Goal: Information Seeking & Learning: Compare options

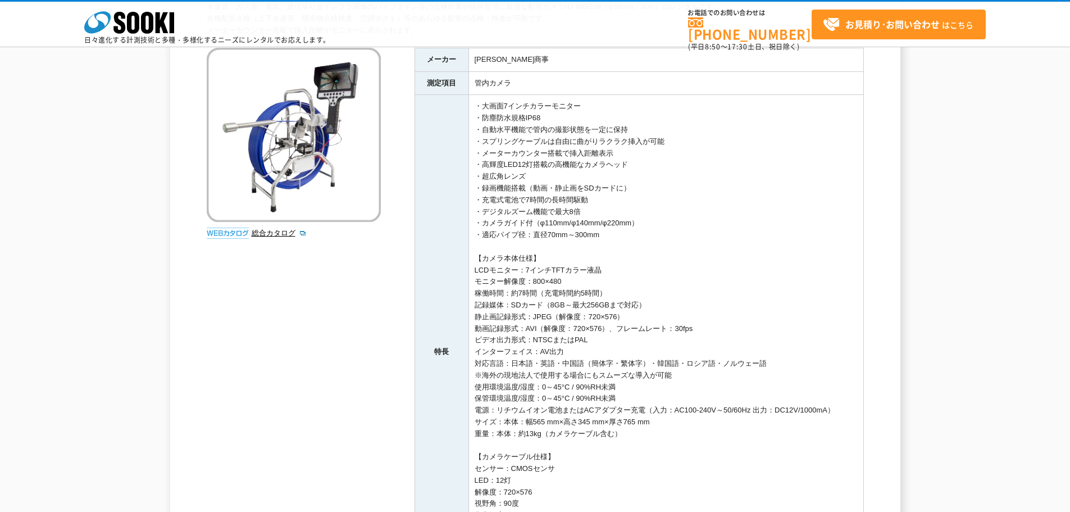
scroll to position [112, 0]
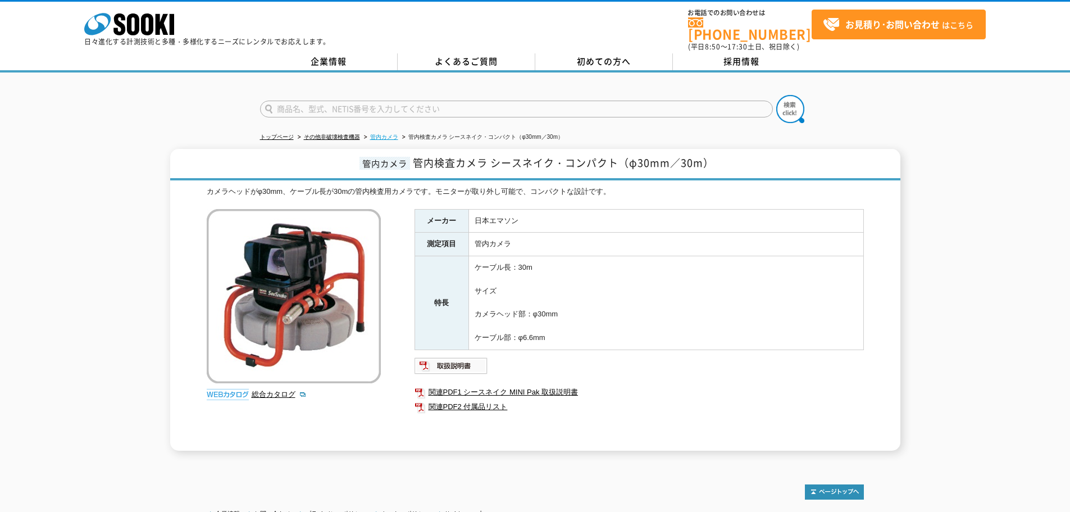
click at [372, 131] on li "管内カメラ" at bounding box center [380, 137] width 37 height 12
click at [374, 134] on link "管内カメラ" at bounding box center [384, 137] width 28 height 6
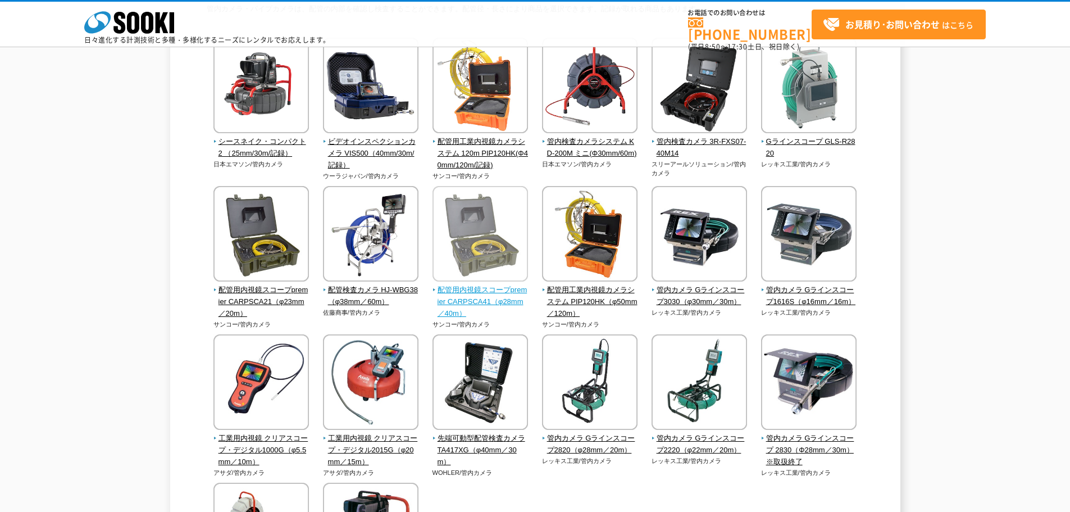
scroll to position [112, 0]
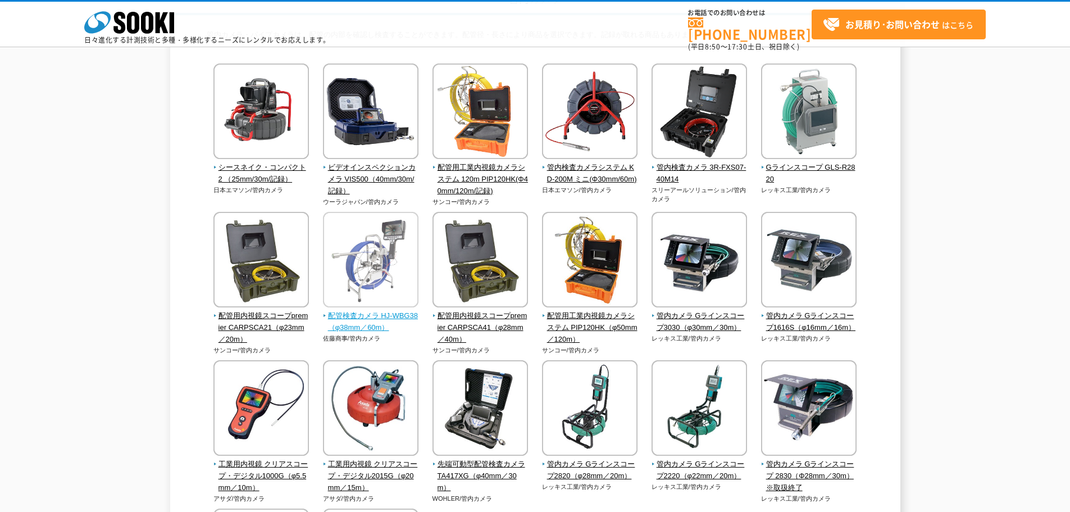
click at [371, 317] on span "配管検査カメラ HJ-WBG38（φ38mm／60m）" at bounding box center [371, 322] width 96 height 24
click at [371, 316] on span "配管検査カメラ HJ-WBG38（φ38mm／60m）" at bounding box center [371, 322] width 96 height 24
click at [374, 315] on span "配管検査カメラ HJ-WBG38（φ38mm／60m）" at bounding box center [371, 322] width 96 height 24
click at [374, 312] on span "配管検査カメラ HJ-WBG38（φ38mm／60m）" at bounding box center [371, 322] width 96 height 24
click at [374, 310] on img at bounding box center [370, 261] width 95 height 98
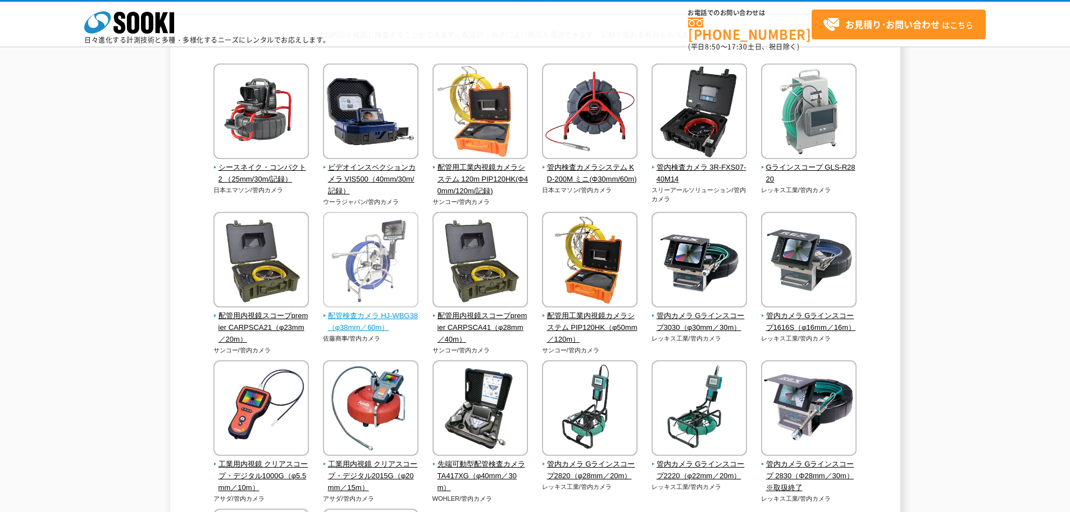
click at [374, 309] on img at bounding box center [370, 261] width 95 height 98
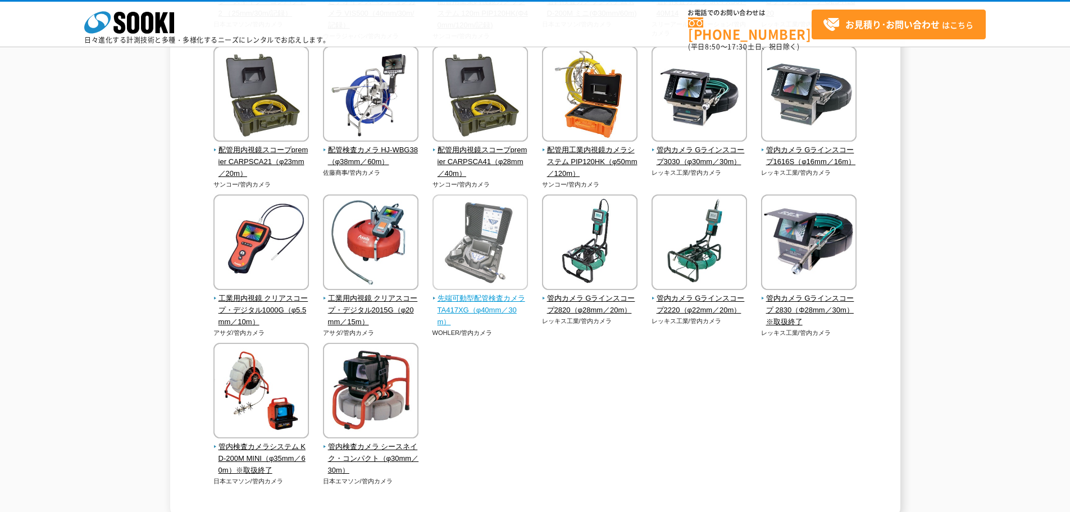
scroll to position [281, 0]
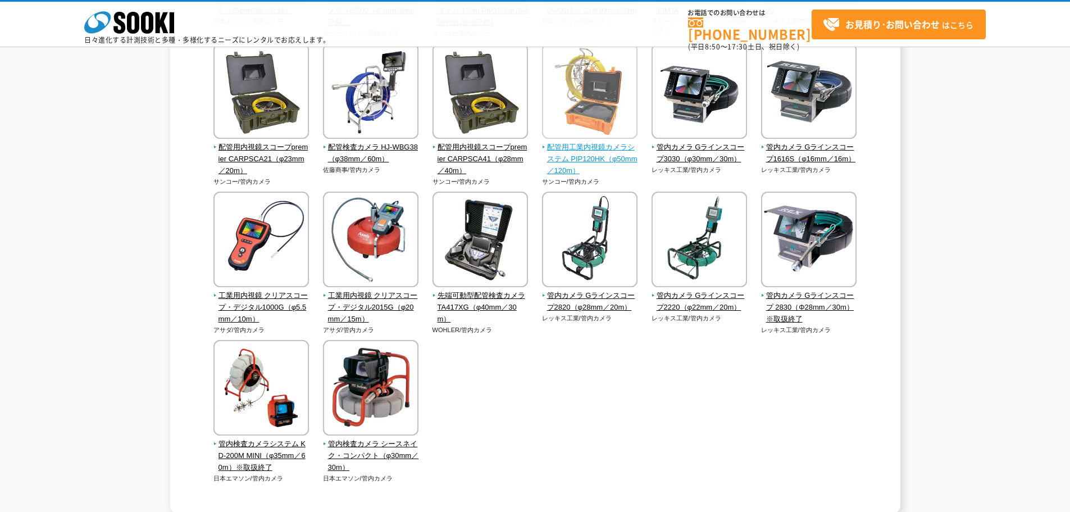
click at [582, 143] on span "配管用工業内視鏡カメラシステム PIP120HK（φ50mm／120m）" at bounding box center [590, 159] width 96 height 35
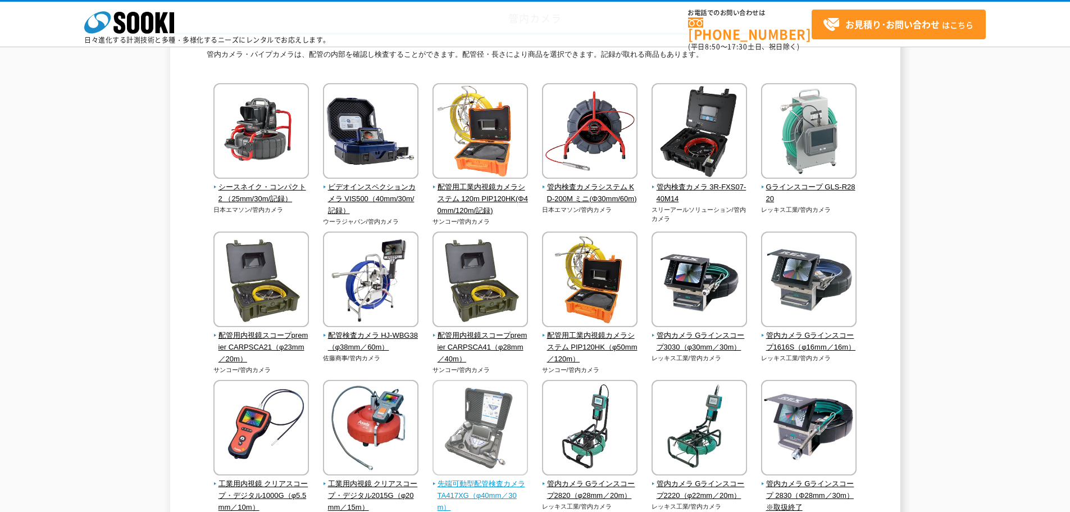
scroll to position [56, 0]
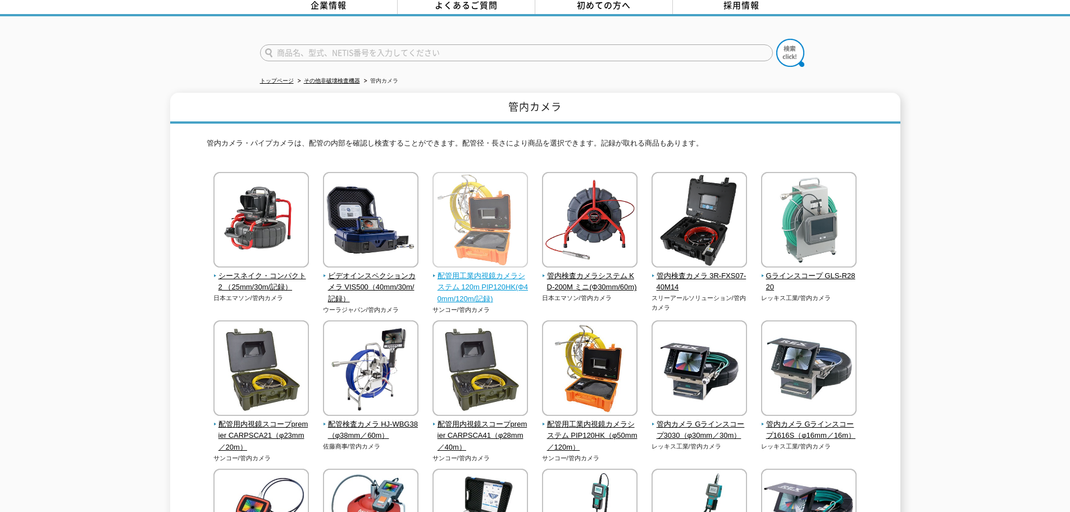
click at [497, 270] on span "配管用工業内視鏡カメラシステム 120m PIP120HK(Φ40mm/120m/記録)" at bounding box center [480, 287] width 96 height 35
click at [503, 279] on span "配管用工業内視鏡カメラシステム 120m PIP120HK(Φ40mm/120m/記録)" at bounding box center [480, 287] width 96 height 35
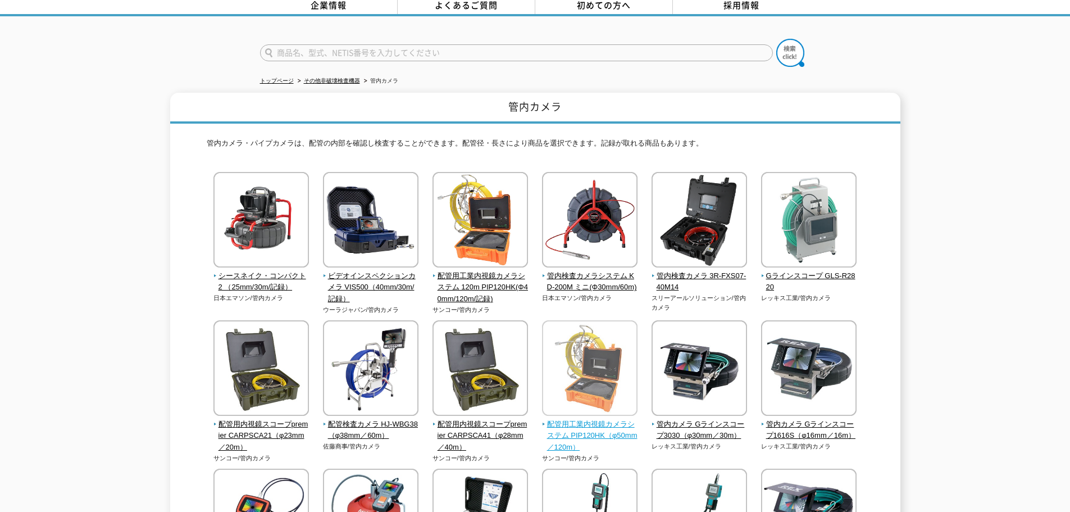
click at [590, 420] on span "配管用工業内視鏡カメラシステム PIP120HK（φ50mm／120m）" at bounding box center [590, 435] width 96 height 35
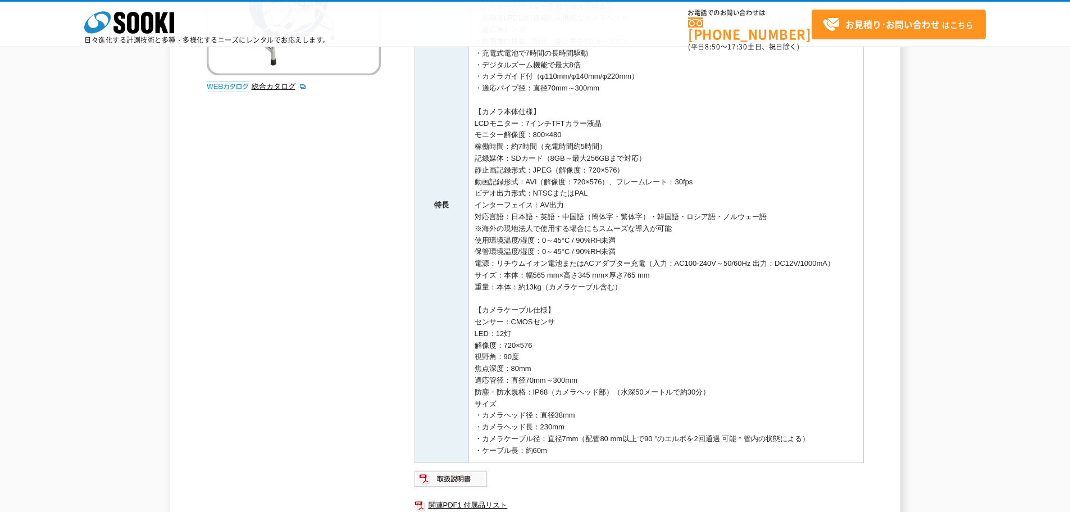
scroll to position [112, 0]
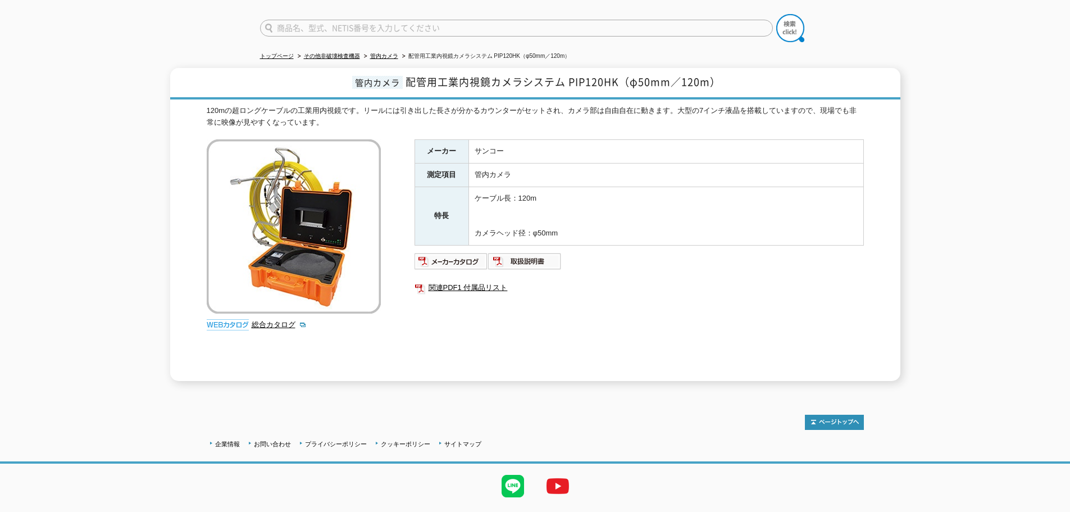
scroll to position [47, 0]
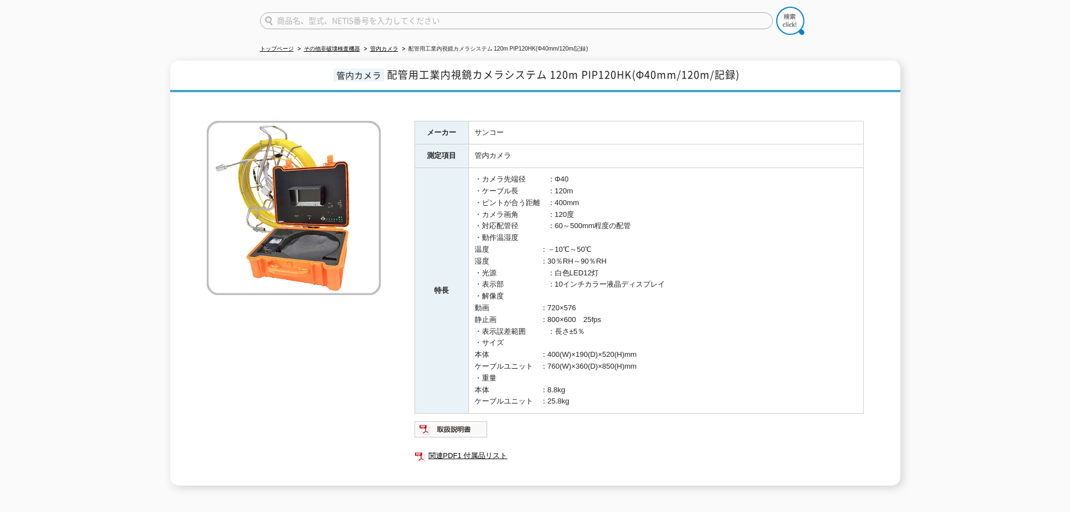
scroll to position [170, 0]
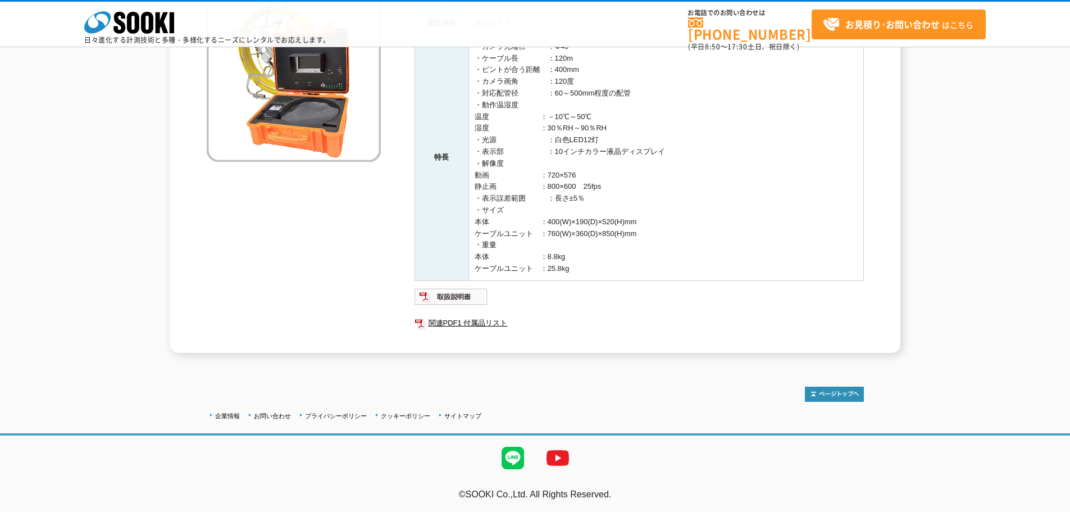
drag, startPoint x: 679, startPoint y: 274, endPoint x: 550, endPoint y: 43, distance: 265.0
click at [542, 33] on body "株式会社 ソーキ spMenu 日々進化する計測技術と多種・多様化するニーズにレンタルでお応えします。 お電話でのお問い合わせは 0120-856-990 (…" at bounding box center [535, 172] width 1070 height 680
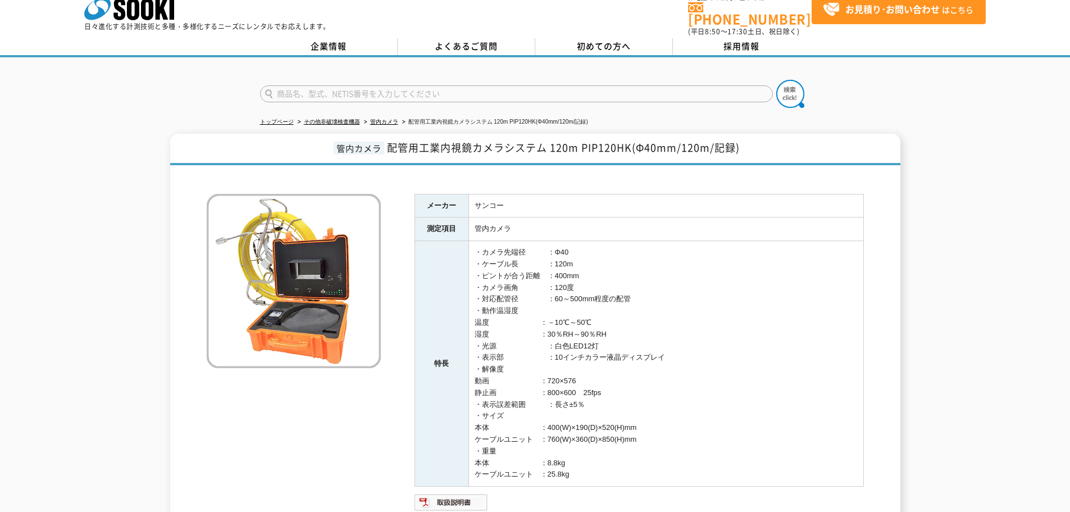
scroll to position [1, 0]
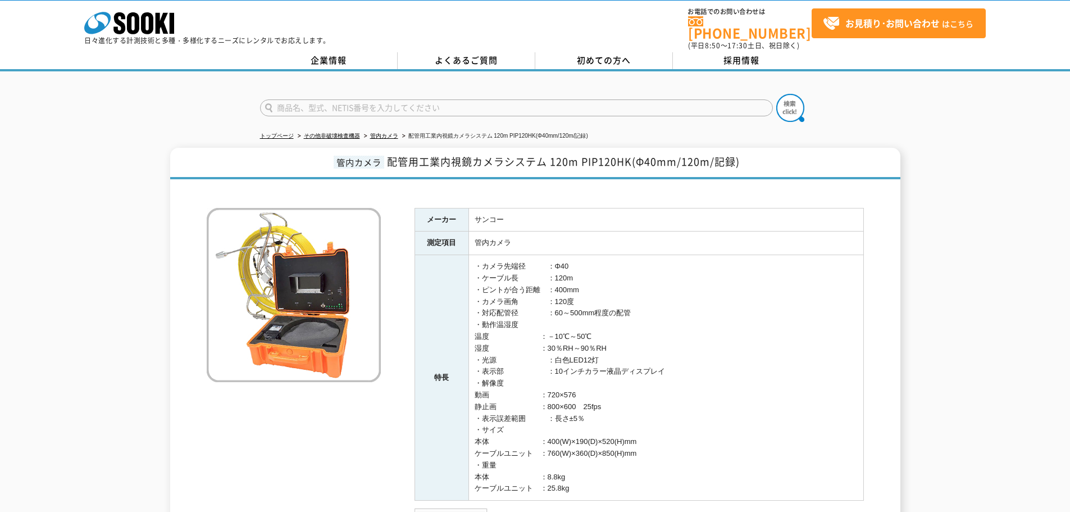
click at [679, 234] on td "管内カメラ" at bounding box center [665, 243] width 395 height 24
click at [681, 231] on td "管内カメラ" at bounding box center [665, 243] width 395 height 24
click at [662, 185] on div at bounding box center [535, 191] width 657 height 12
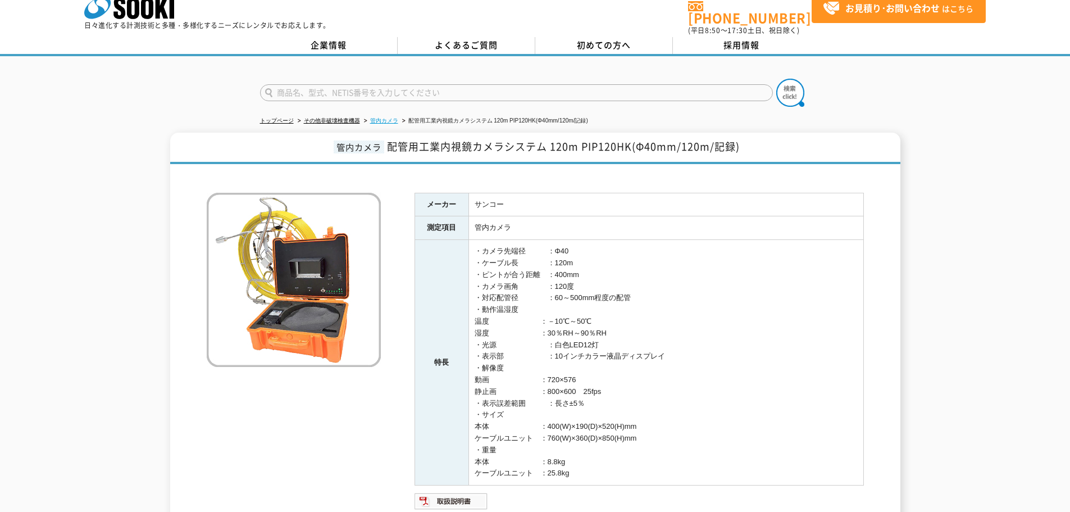
scroll to position [0, 0]
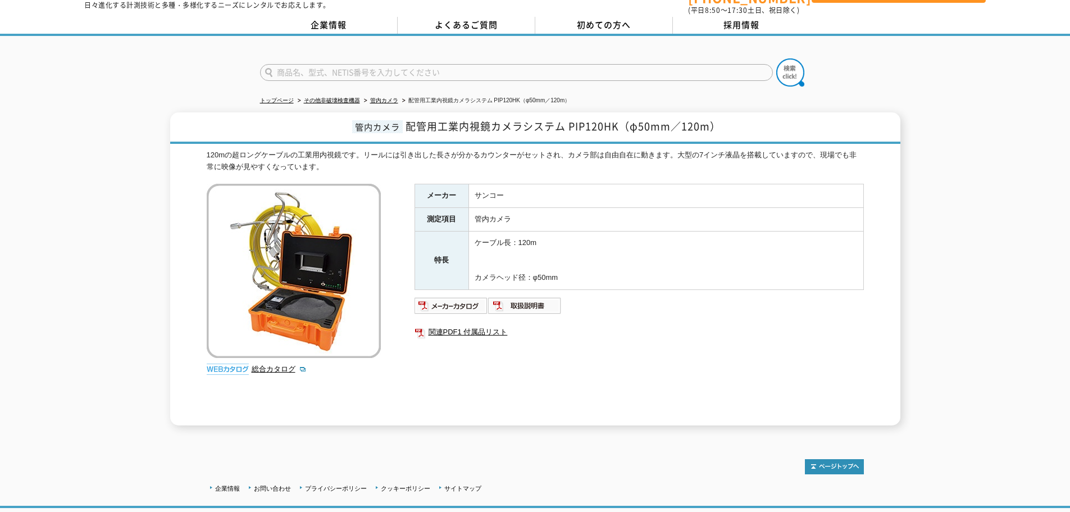
scroll to position [56, 0]
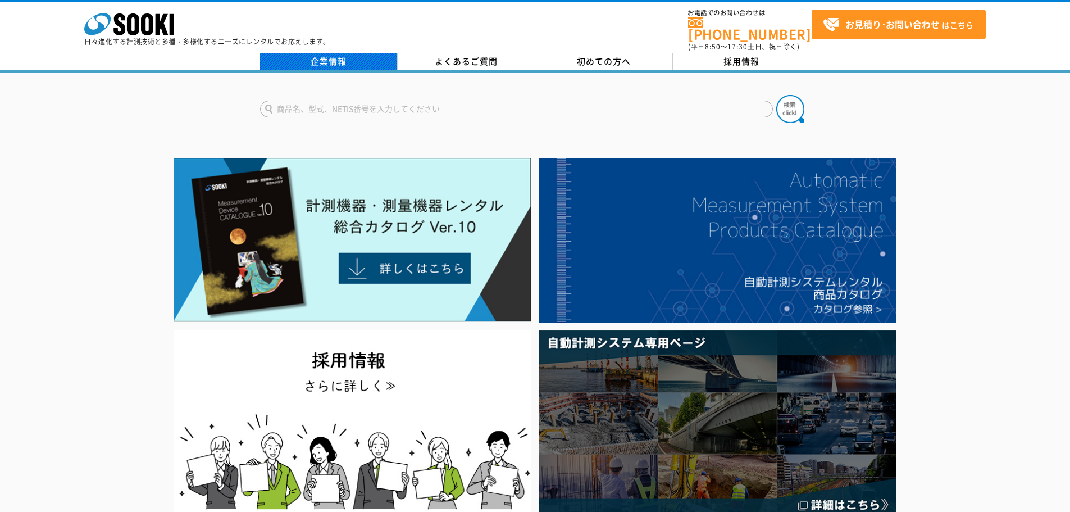
click at [328, 53] on link "企業情報" at bounding box center [329, 61] width 138 height 17
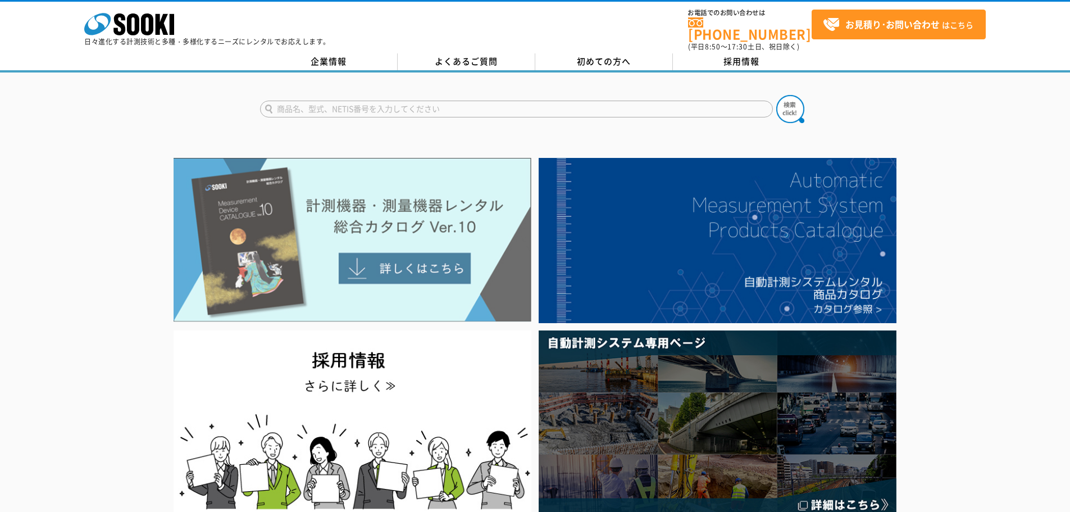
click at [411, 267] on img at bounding box center [353, 240] width 358 height 164
